Goal: Transaction & Acquisition: Subscribe to service/newsletter

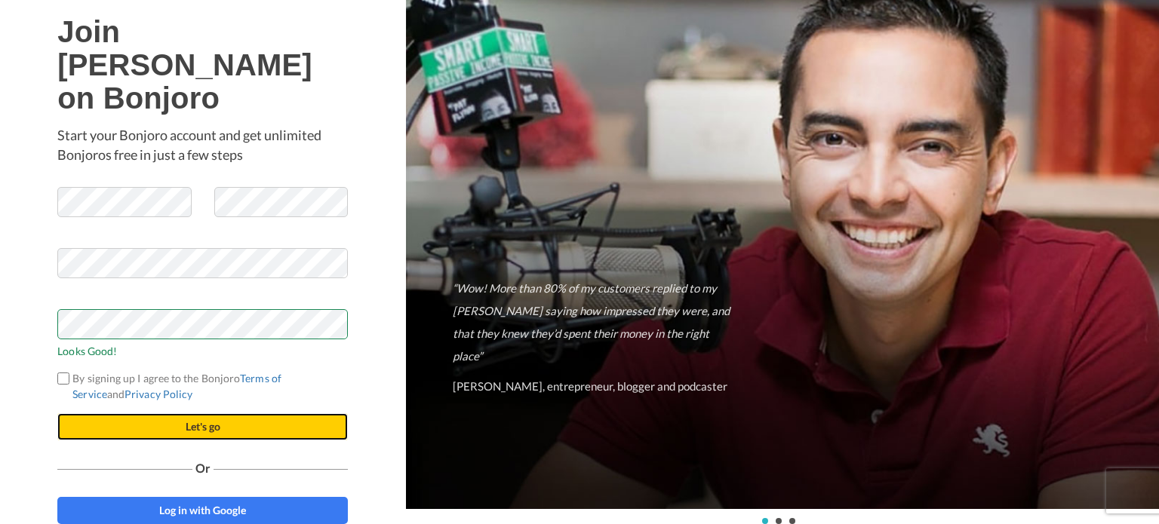
click at [124, 414] on button "Let's go" at bounding box center [202, 426] width 290 height 27
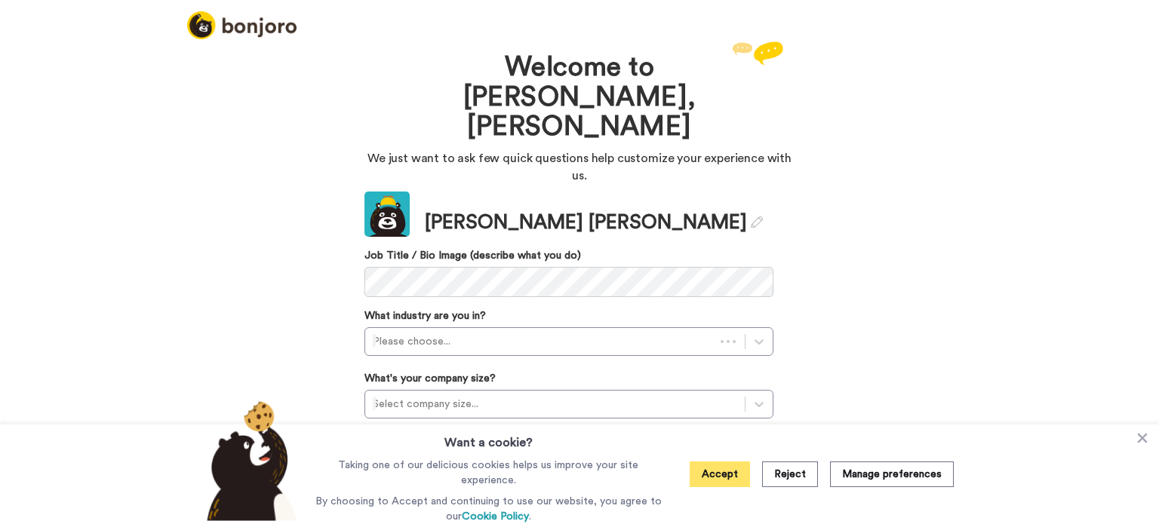
click at [720, 481] on button "Accept" at bounding box center [719, 475] width 60 height 26
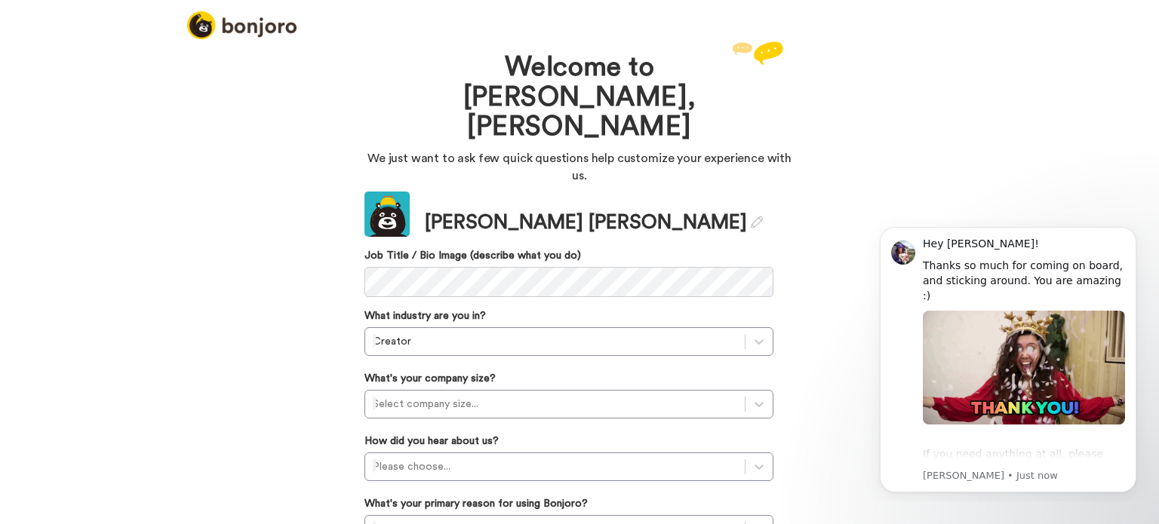
scroll to position [59, 0]
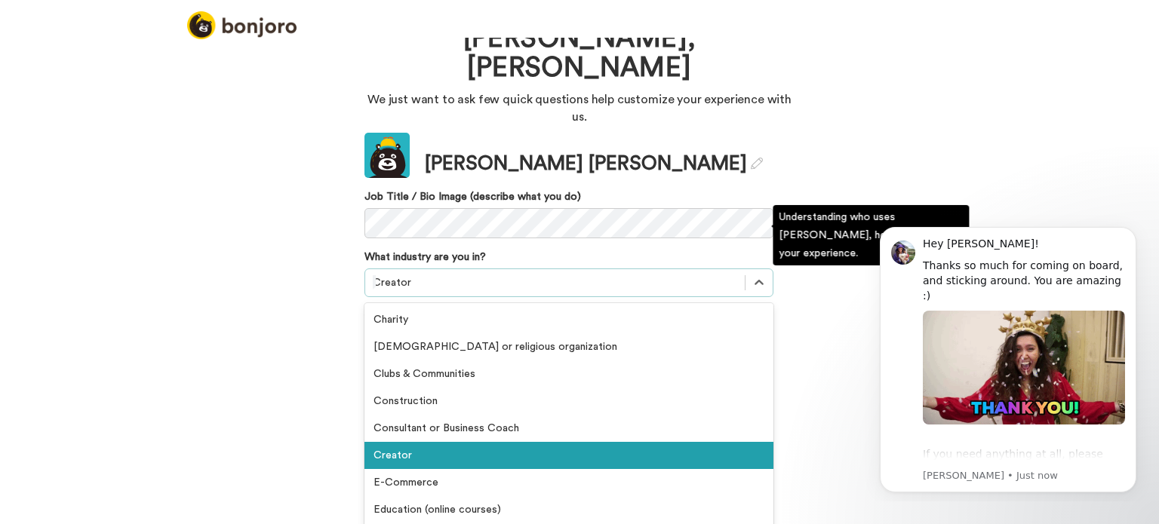
click at [678, 274] on div at bounding box center [555, 283] width 364 height 18
click at [459, 442] on div "Creator" at bounding box center [568, 455] width 409 height 27
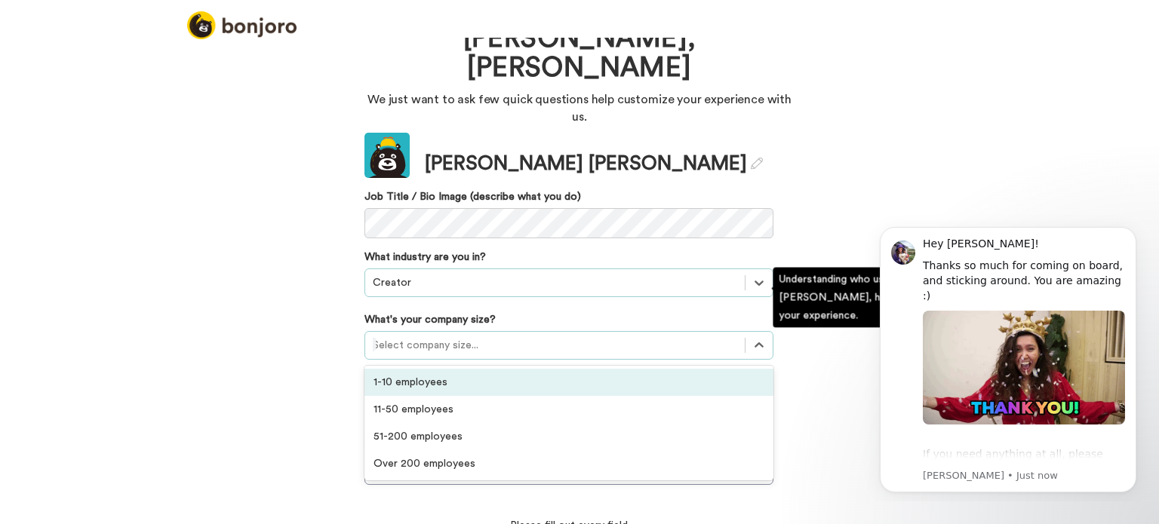
click at [474, 336] on div at bounding box center [555, 345] width 364 height 18
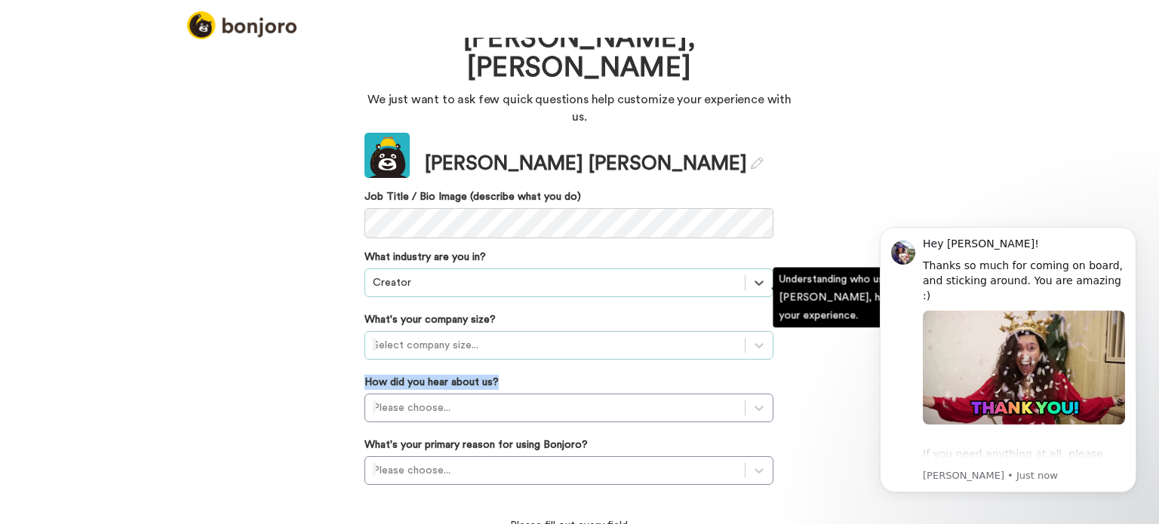
drag, startPoint x: 137, startPoint y: 365, endPoint x: 434, endPoint y: 287, distance: 307.2
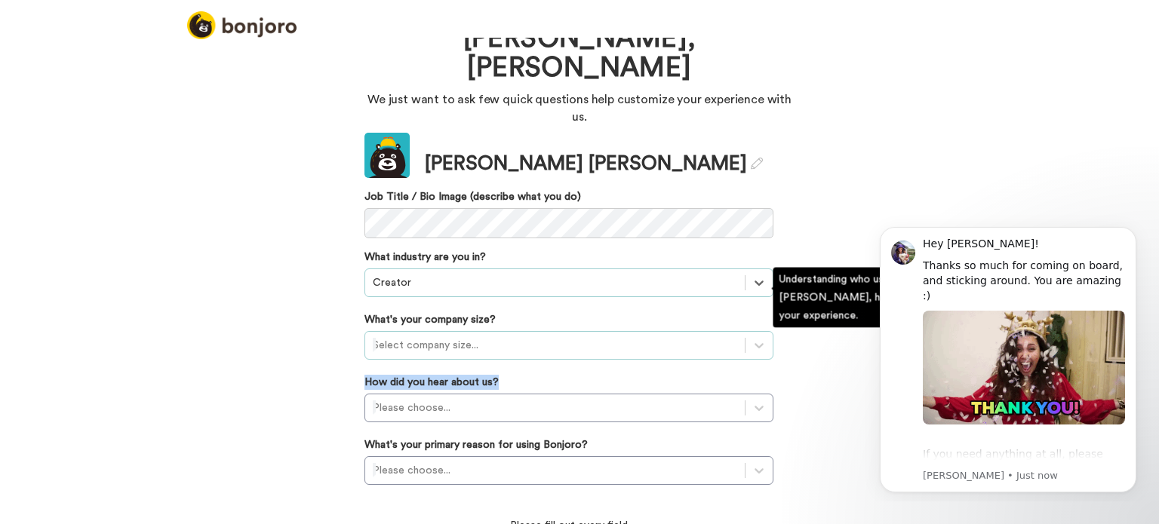
click at [434, 287] on div "Welcome to Bonjoro, Ericka We just want to ask few quick questions help customi…" at bounding box center [579, 281] width 1159 height 487
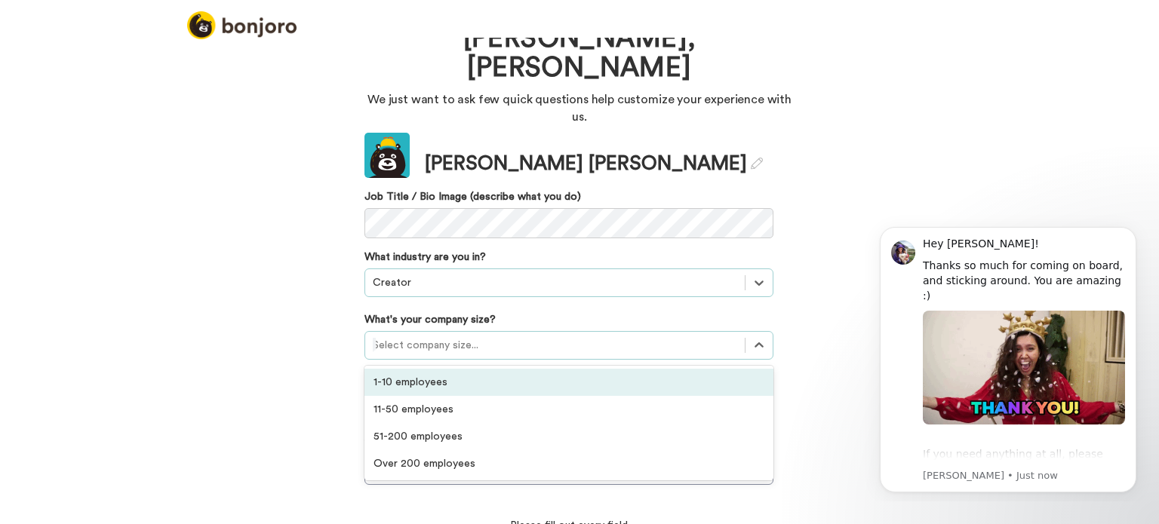
click at [434, 333] on div "Select company size..." at bounding box center [554, 345] width 379 height 24
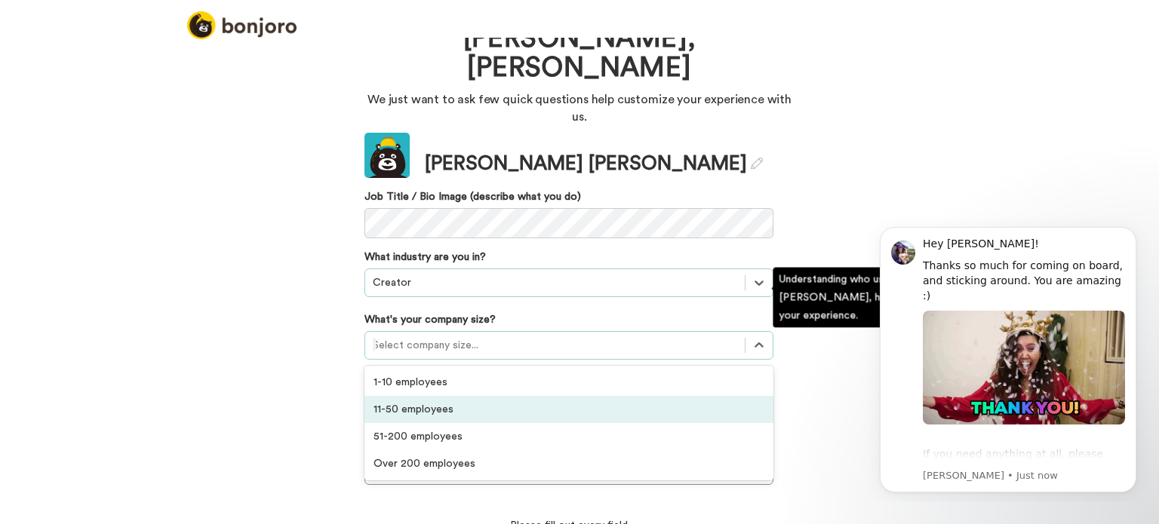
click at [416, 396] on div "11-50 employees" at bounding box center [568, 409] width 409 height 27
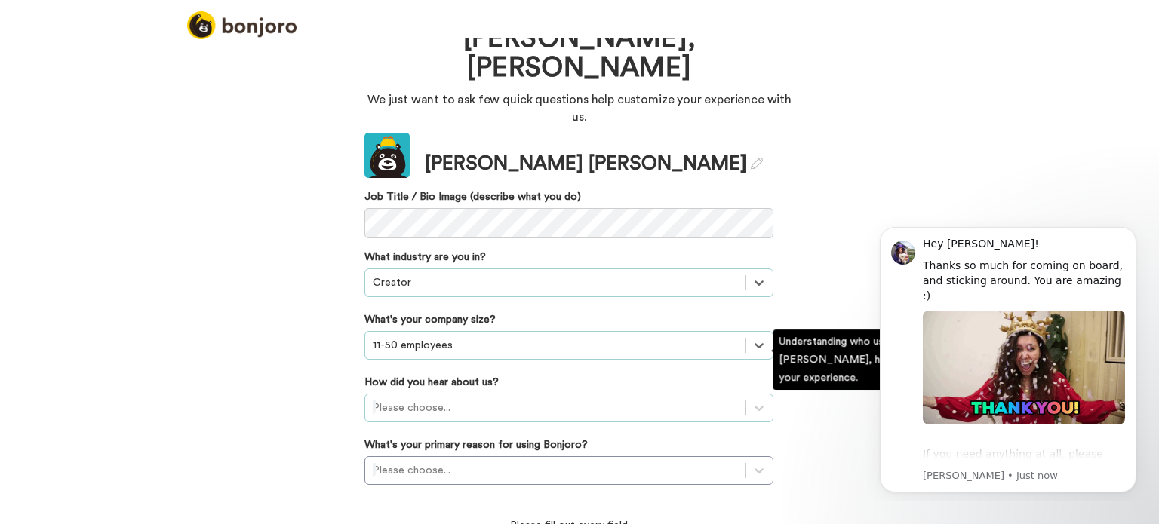
scroll to position [141, 0]
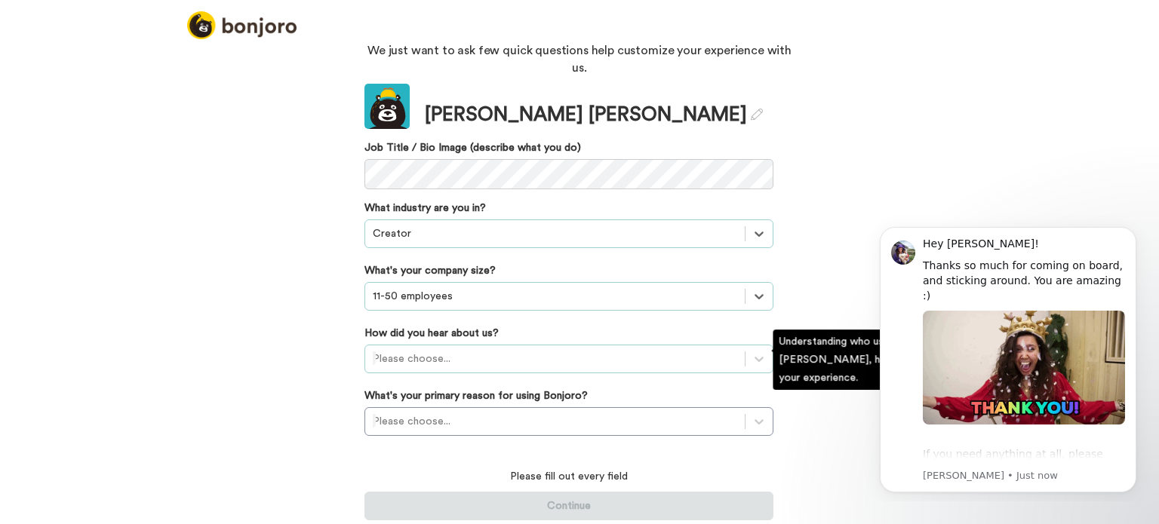
click at [422, 369] on div "Please choose..." at bounding box center [568, 359] width 409 height 29
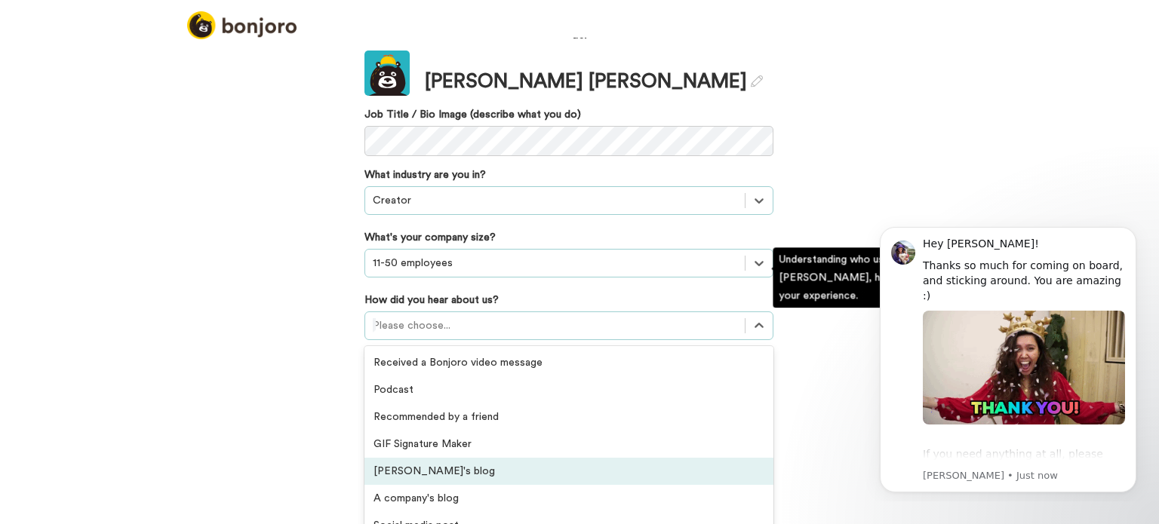
scroll to position [323, 0]
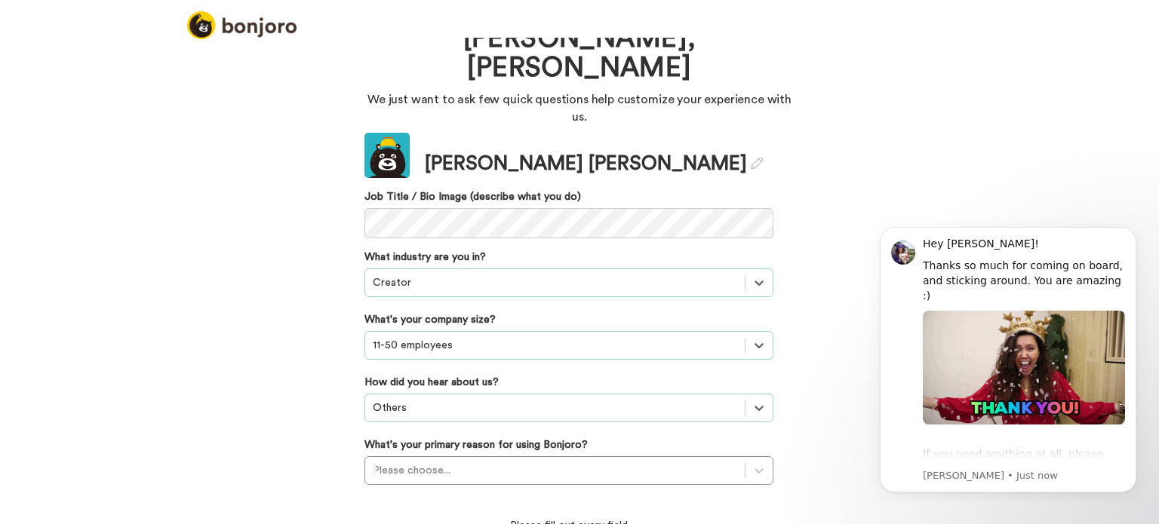
scroll to position [141, 0]
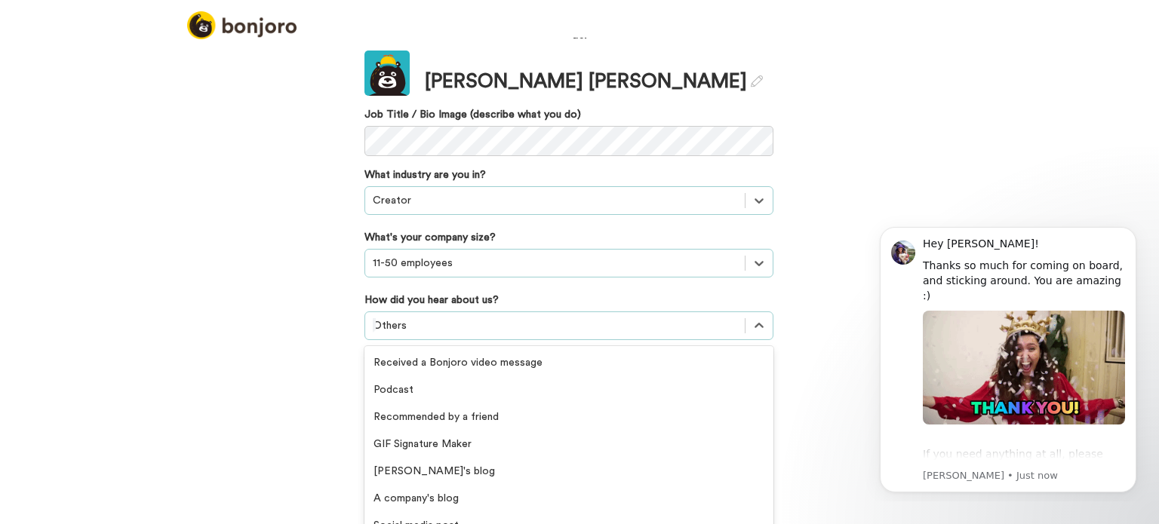
click at [453, 340] on div "option Others, selected. option Webinar focused, 14 of 20. 20 results available…" at bounding box center [568, 326] width 409 height 29
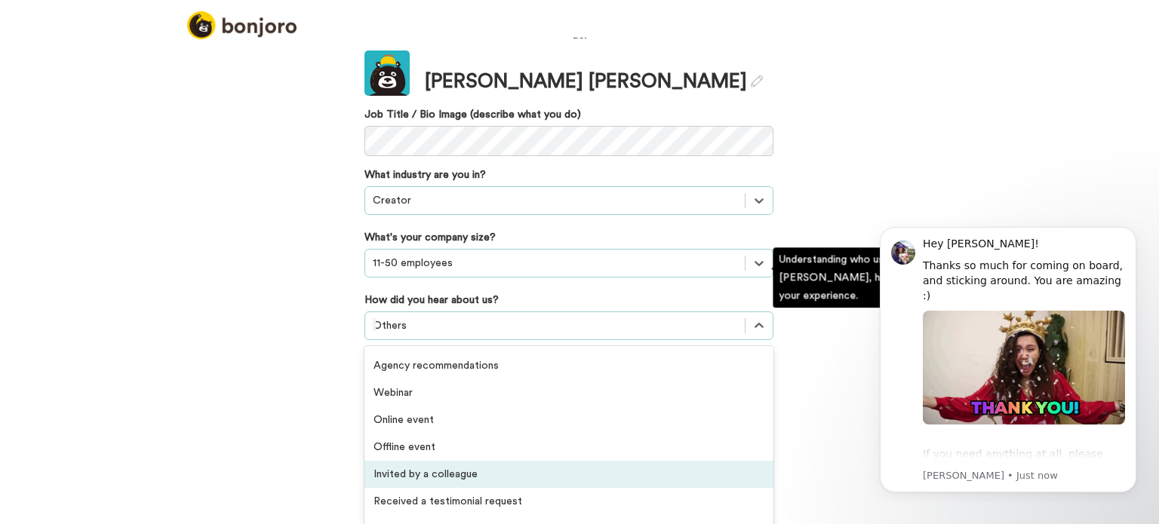
click at [450, 461] on div "Invited by a colleague" at bounding box center [568, 474] width 409 height 27
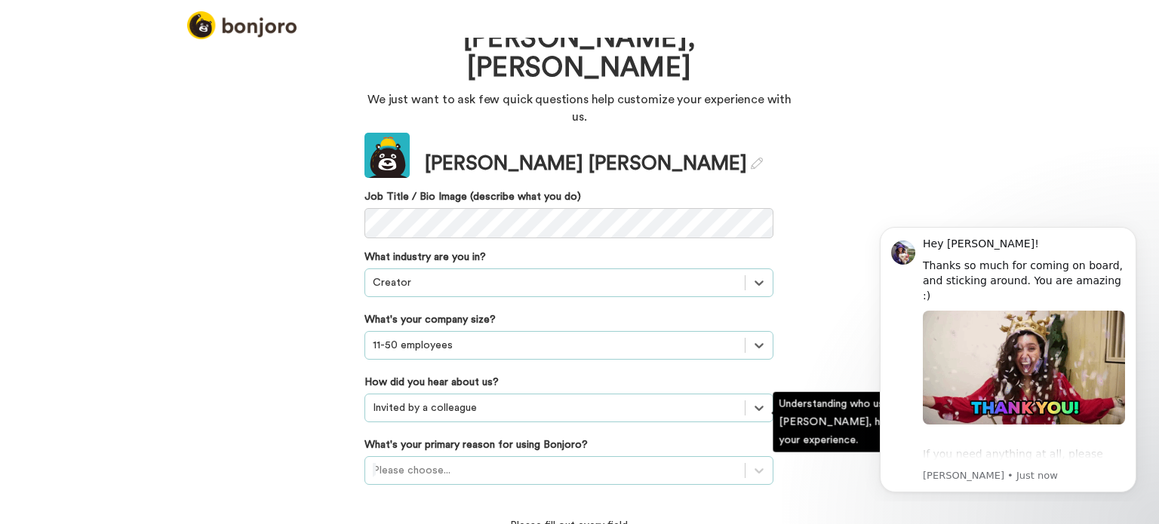
scroll to position [146, 0]
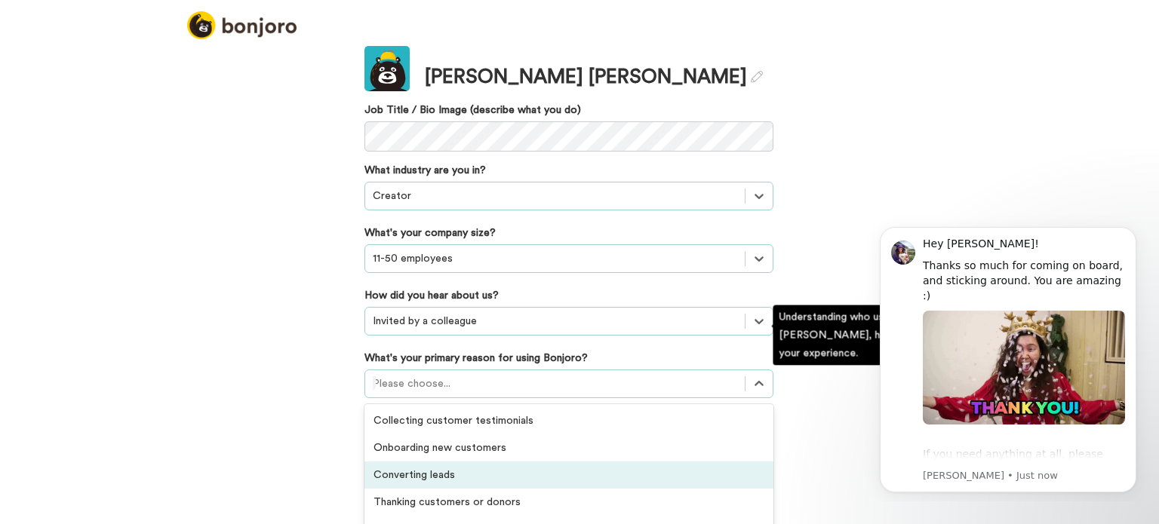
click at [489, 398] on div "option Converting leads focused, 3 of 6. 6 results available. Use Up and Down t…" at bounding box center [568, 384] width 409 height 29
click at [434, 398] on div "option Converting leads focused, 3 of 6. 6 results available. Use Up and Down t…" at bounding box center [568, 384] width 409 height 29
click at [434, 462] on div "Converting leads" at bounding box center [568, 475] width 409 height 27
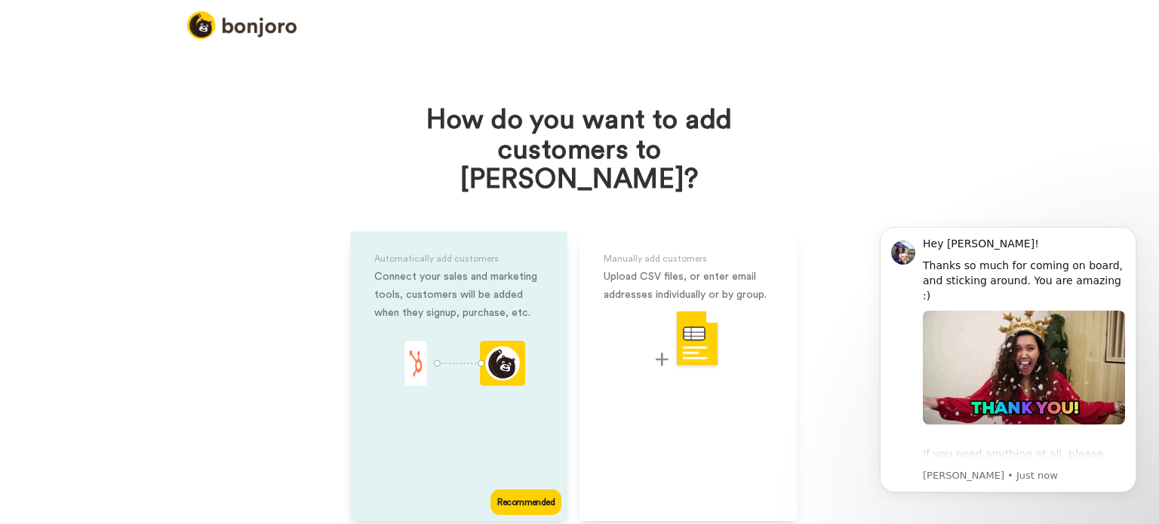
scroll to position [45, 0]
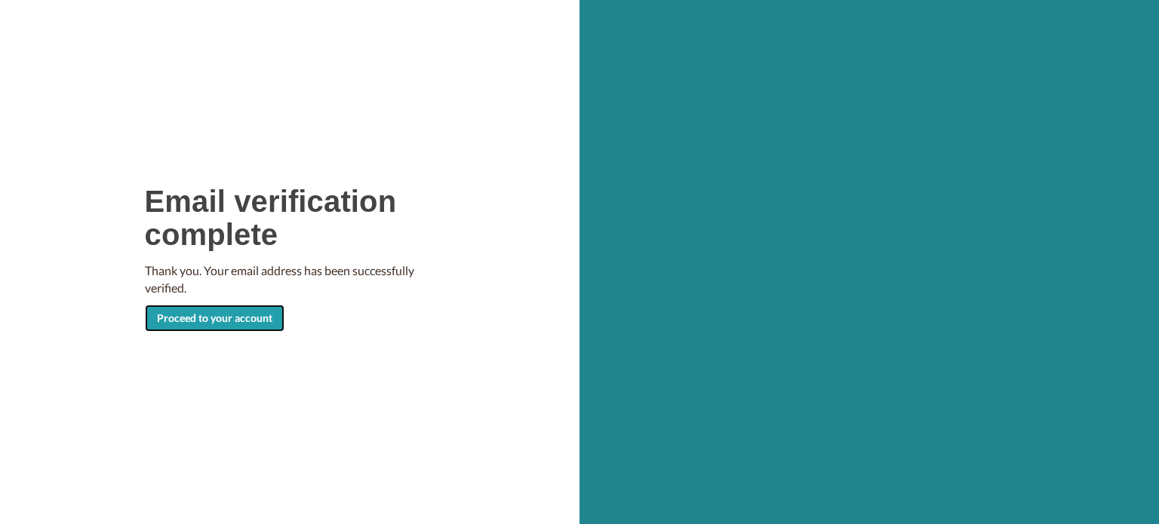
click at [247, 320] on link "Proceed to your account" at bounding box center [215, 318] width 140 height 27
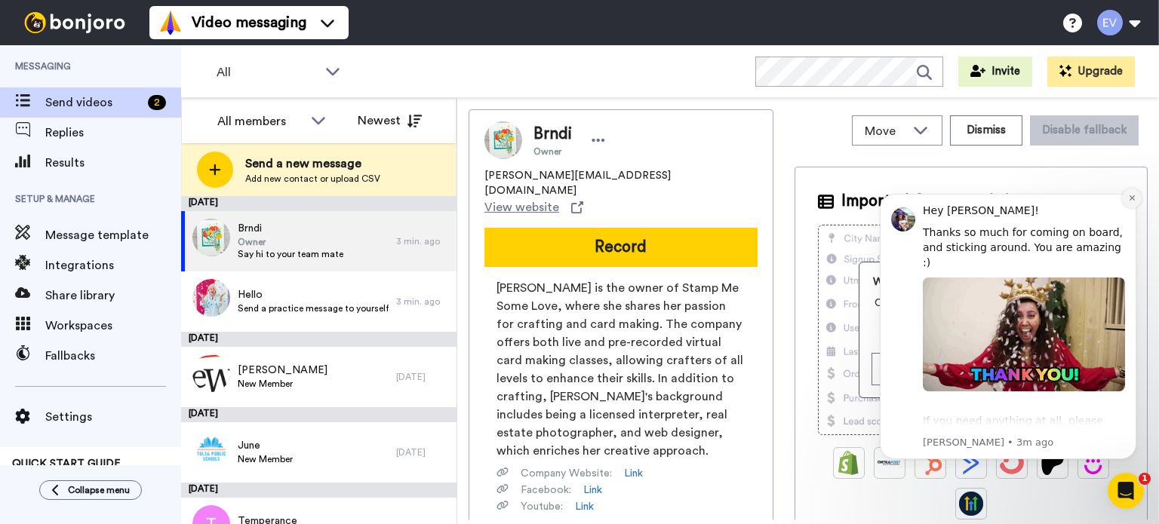
click at [1136, 203] on button "Dismiss notification" at bounding box center [1132, 199] width 20 height 20
